Goal: Task Accomplishment & Management: Manage account settings

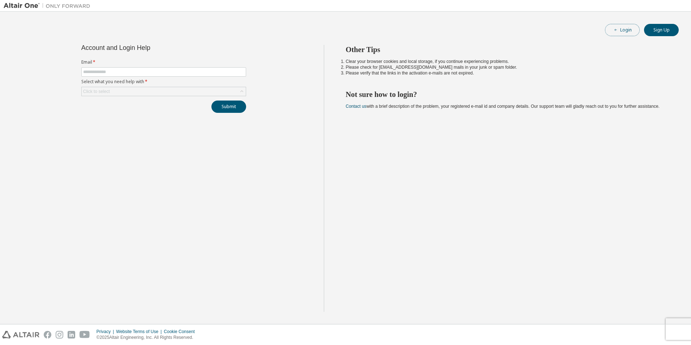
click at [622, 30] on button "Login" at bounding box center [622, 30] width 35 height 12
click at [212, 71] on input "text" at bounding box center [163, 72] width 161 height 6
type input "*"
click at [245, 92] on icon at bounding box center [241, 91] width 7 height 7
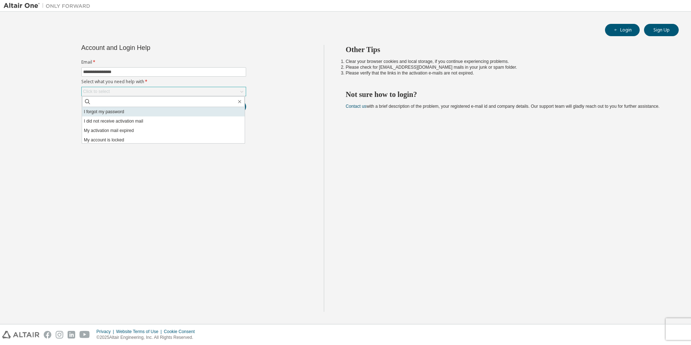
click at [227, 110] on li "I forgot my password" at bounding box center [163, 111] width 163 height 9
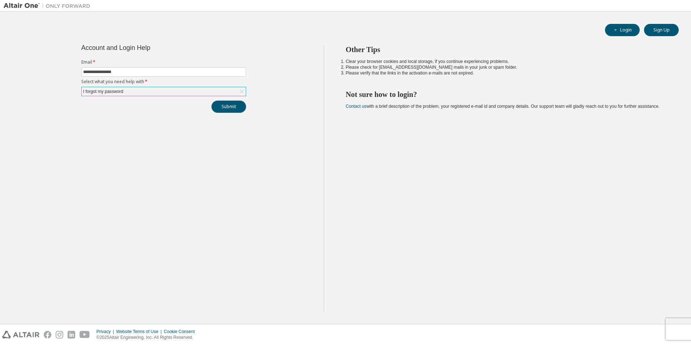
click at [227, 110] on button "Submit" at bounding box center [228, 106] width 35 height 12
click at [100, 71] on input "**********" at bounding box center [163, 72] width 161 height 6
type input "**********"
click at [222, 107] on button "Submit" at bounding box center [228, 106] width 35 height 12
click at [677, 328] on icon "button" at bounding box center [676, 328] width 4 height 4
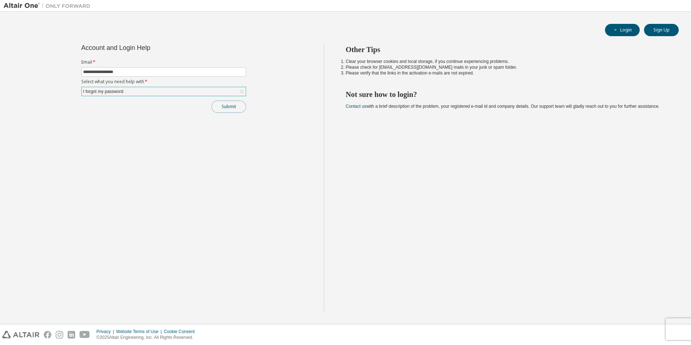
click at [234, 107] on button "Submit" at bounding box center [228, 106] width 35 height 12
